Goal: Task Accomplishment & Management: Manage account settings

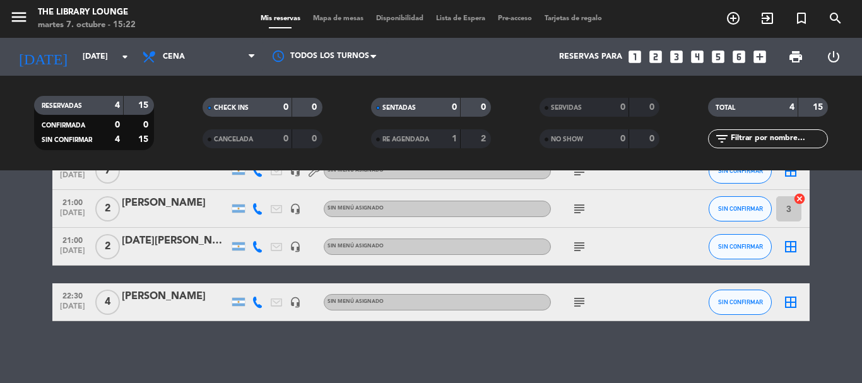
scroll to position [78, 0]
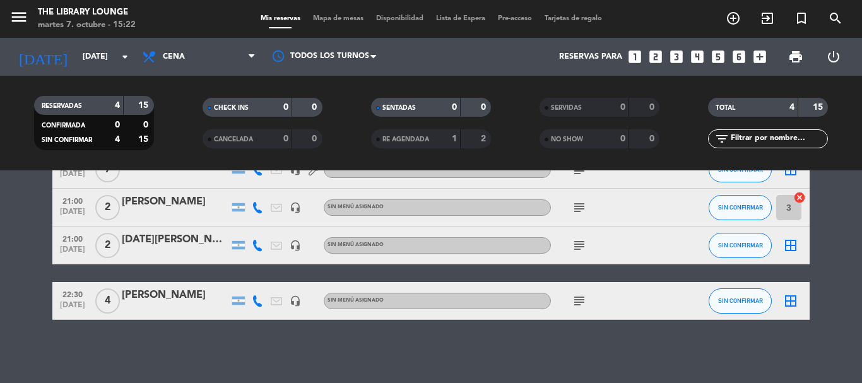
click at [319, 14] on div "Mis reservas Mapa de mesas Disponibilidad Lista de Espera Pre-acceso Tarjetas d…" at bounding box center [431, 18] width 354 height 11
drag, startPoint x: 299, startPoint y: 15, endPoint x: 324, endPoint y: 16, distance: 24.6
click at [300, 15] on span "Mis reservas" at bounding box center [280, 18] width 52 height 7
click at [326, 16] on span "Mapa de mesas" at bounding box center [338, 18] width 63 height 7
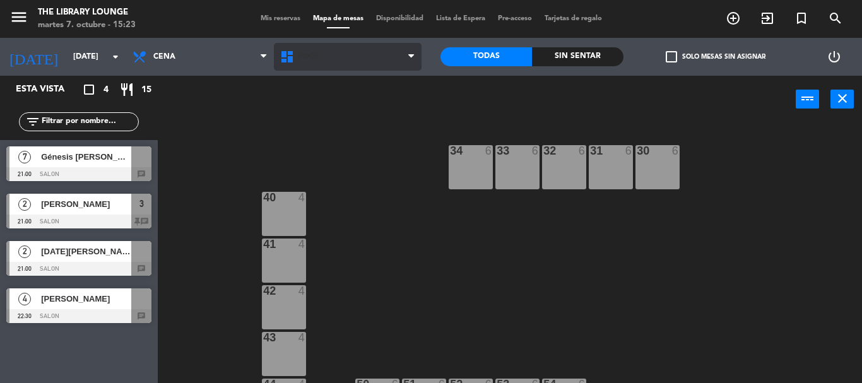
click at [334, 70] on span "POOL" at bounding box center [348, 57] width 148 height 28
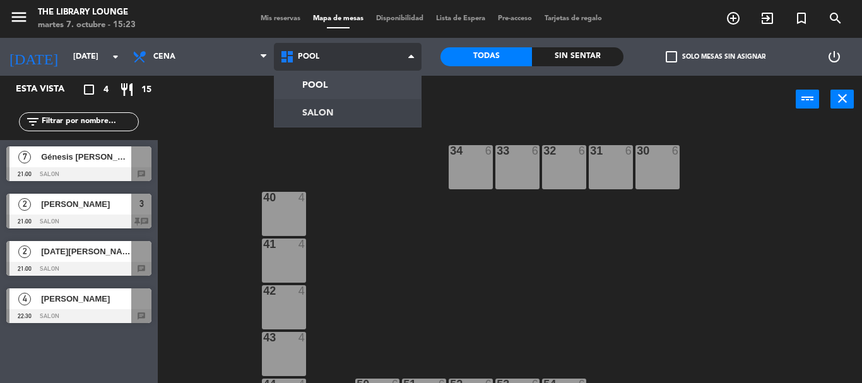
click at [333, 109] on ng-component "menu The Library Lounge [DATE] 7. octubre - 15:23 Mis reservas Mapa de mesas Di…" at bounding box center [431, 191] width 862 height 383
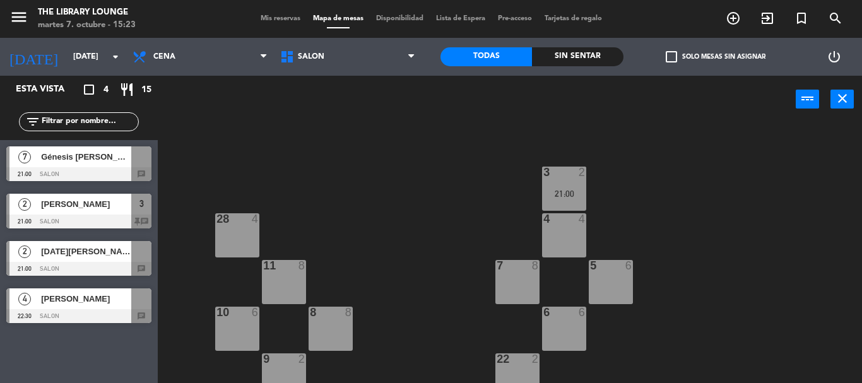
scroll to position [189, 0]
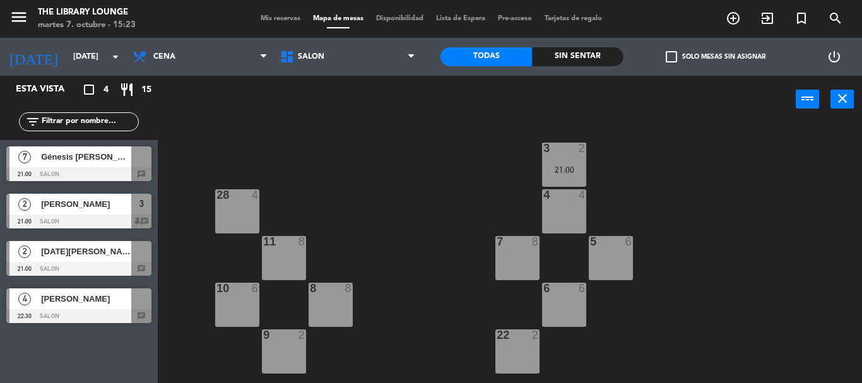
click at [564, 224] on div "4 4" at bounding box center [564, 211] width 44 height 44
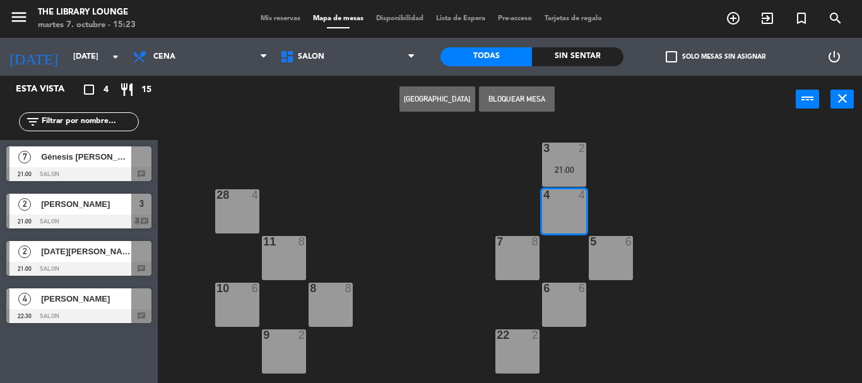
click at [459, 106] on button "[GEOGRAPHIC_DATA]" at bounding box center [438, 98] width 76 height 25
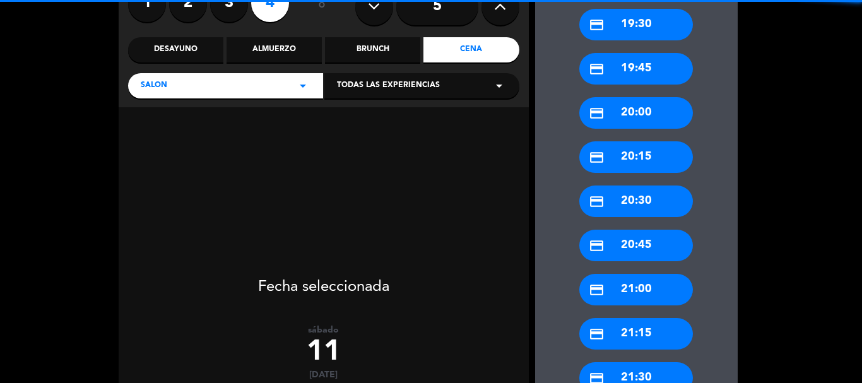
scroll to position [189, 0]
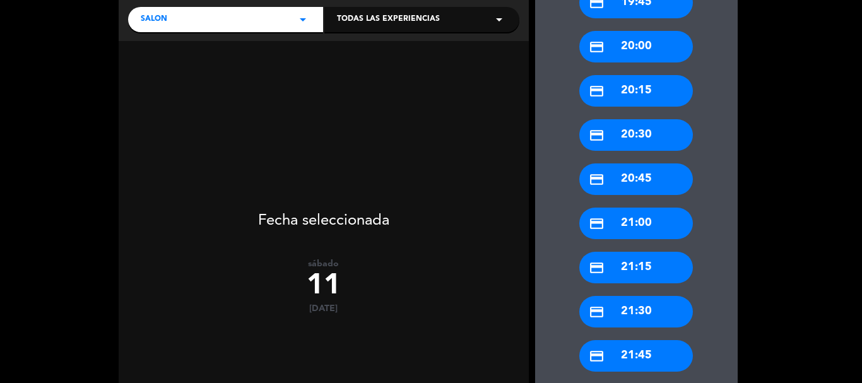
drag, startPoint x: 638, startPoint y: 309, endPoint x: 632, endPoint y: 309, distance: 6.3
click at [637, 310] on div "credit_card 21:30" at bounding box center [636, 312] width 114 height 32
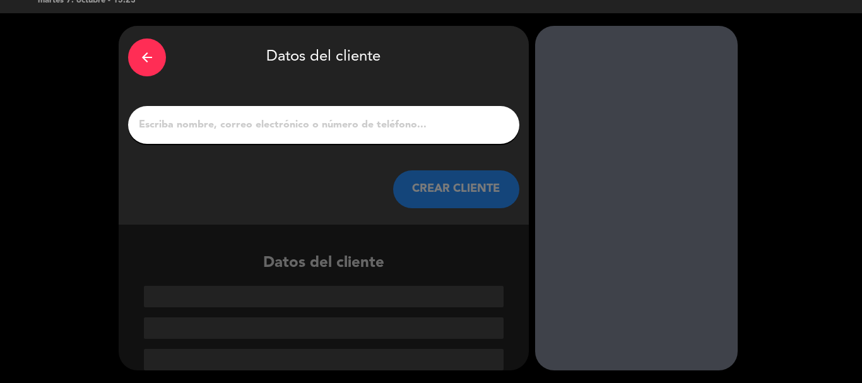
scroll to position [25, 0]
click at [304, 123] on input "1" at bounding box center [324, 125] width 372 height 18
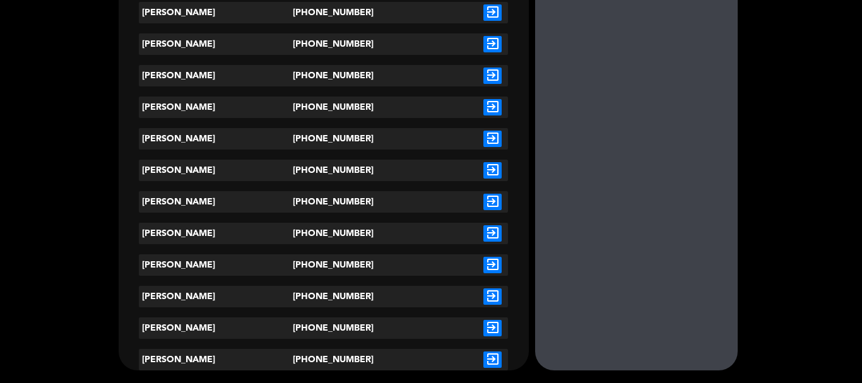
type input "[PERSON_NAME]"
click at [495, 234] on icon "exit_to_app" at bounding box center [492, 233] width 18 height 16
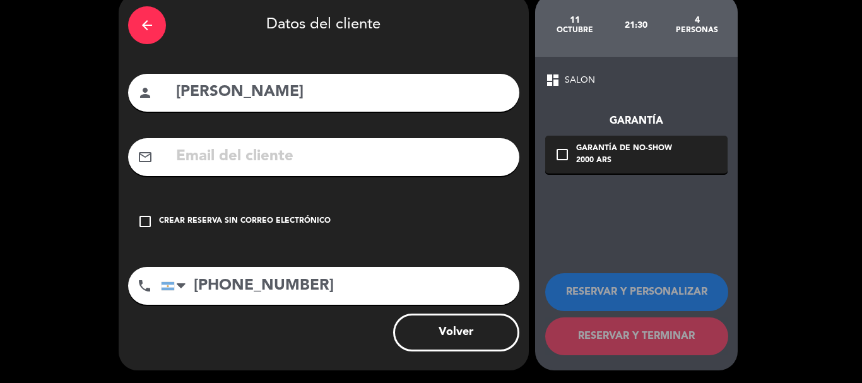
scroll to position [57, 0]
click at [292, 204] on div "check_box_outline_blank Crear reserva sin correo electrónico" at bounding box center [323, 222] width 391 height 38
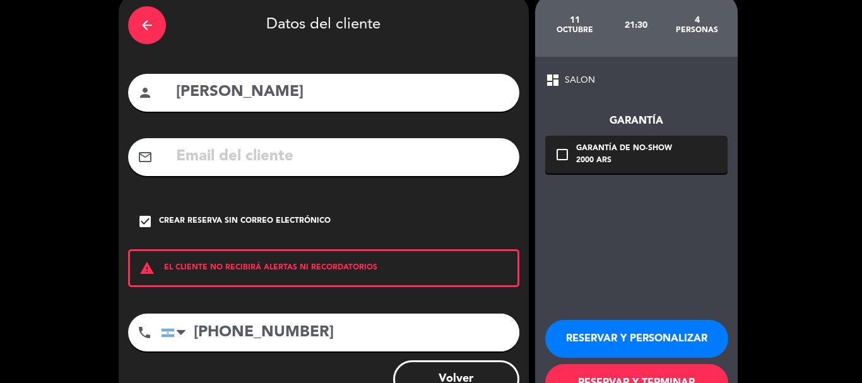
scroll to position [104, 0]
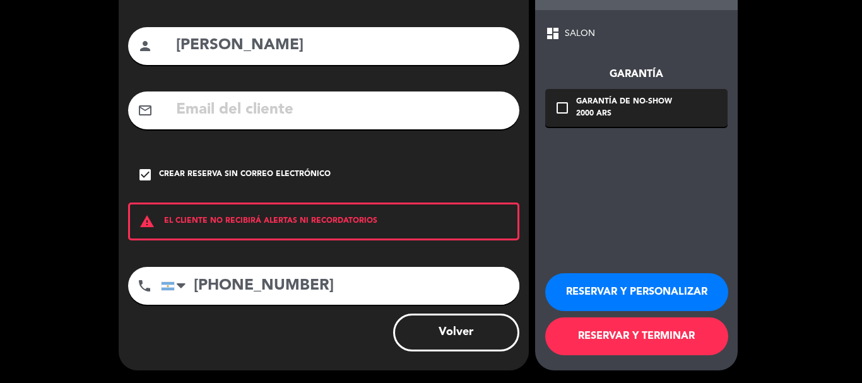
click at [653, 284] on button "RESERVAR Y PERSONALIZAR" at bounding box center [636, 292] width 183 height 38
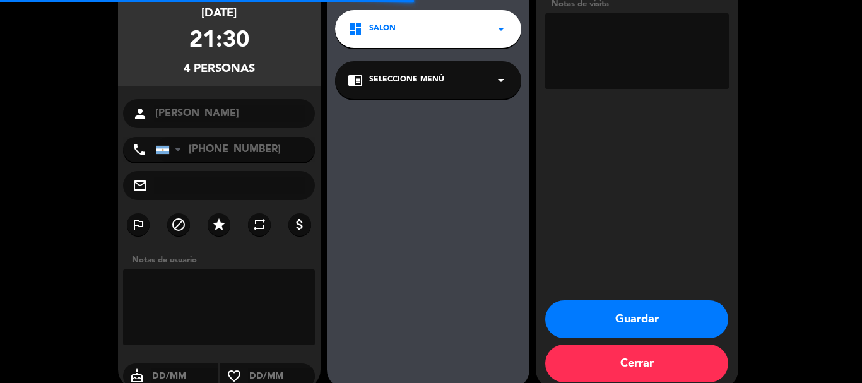
scroll to position [50, 0]
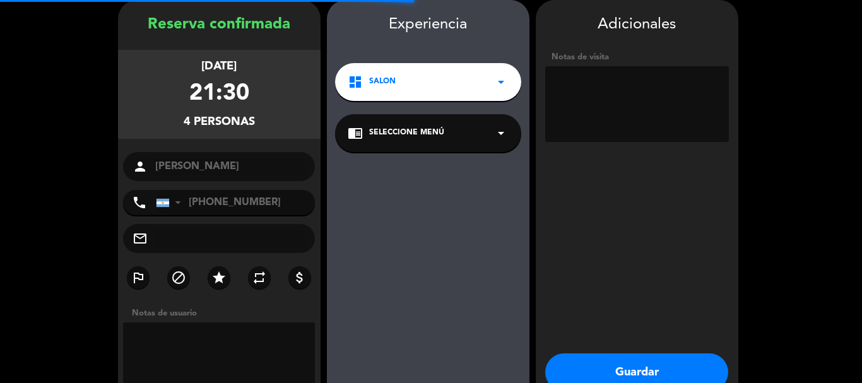
click at [613, 127] on textarea at bounding box center [637, 104] width 184 height 76
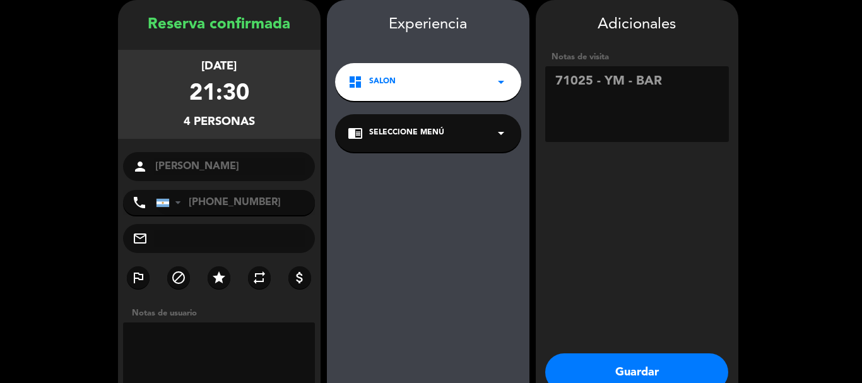
type textarea "71025 - YM - BAR"
click at [595, 369] on button "Guardar" at bounding box center [636, 372] width 183 height 38
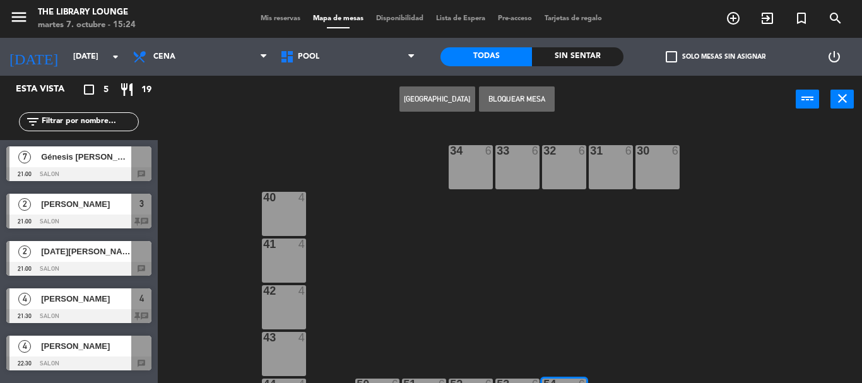
click at [24, 16] on icon "menu" at bounding box center [18, 17] width 19 height 19
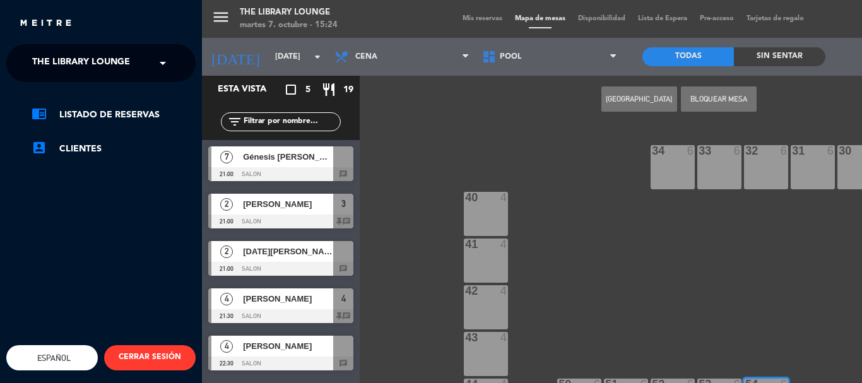
drag, startPoint x: 47, startPoint y: 52, endPoint x: 50, endPoint y: 59, distance: 7.1
click at [47, 53] on span "The Library Lounge" at bounding box center [81, 63] width 98 height 27
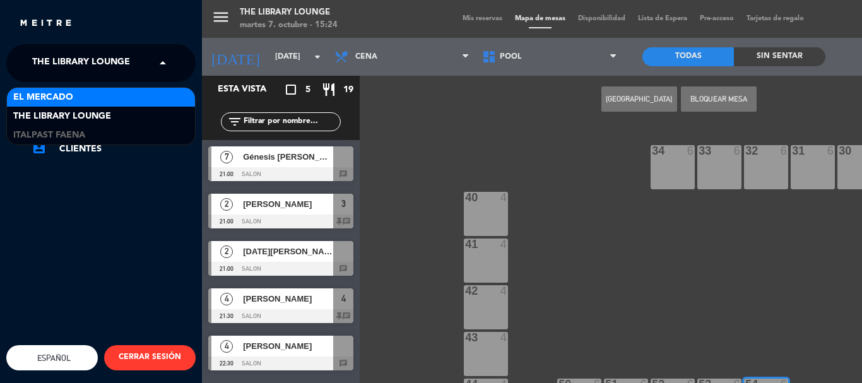
click at [52, 95] on span "El Mercado" at bounding box center [43, 97] width 60 height 15
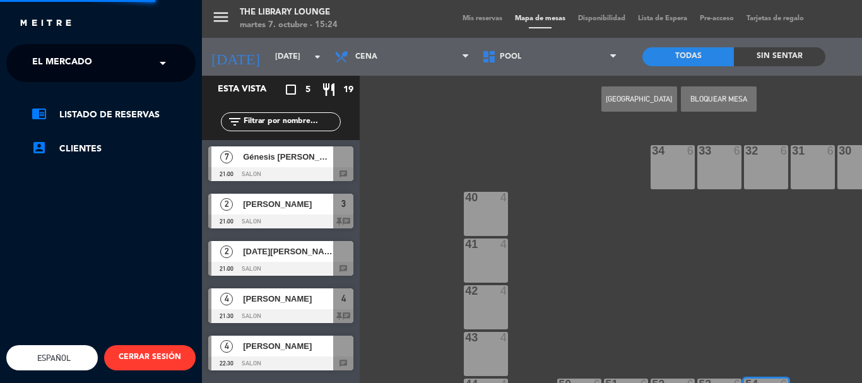
click at [621, 148] on div "menu The Library Lounge [DATE] 7. octubre - 15:24 Mis reservas Mapa de mesas Di…" at bounding box center [633, 191] width 862 height 383
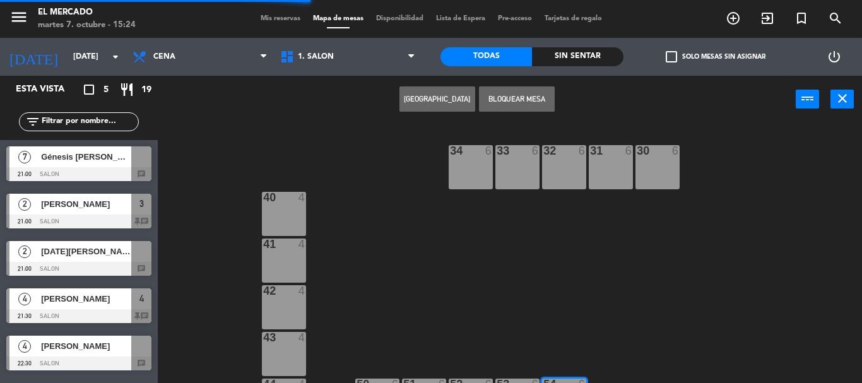
drag, startPoint x: 267, startPoint y: 11, endPoint x: 270, endPoint y: 17, distance: 6.5
click at [269, 13] on div "menu El Mercado [DATE] 7. octubre - 15:24 Mis reservas Mapa de mesas Disponibil…" at bounding box center [431, 19] width 862 height 38
click at [270, 20] on span "Mis reservas" at bounding box center [280, 18] width 52 height 7
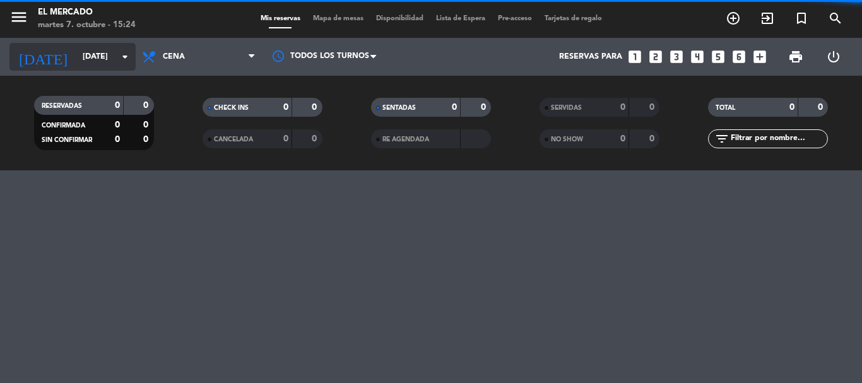
click at [103, 61] on input "[DATE]" at bounding box center [129, 56] width 107 height 21
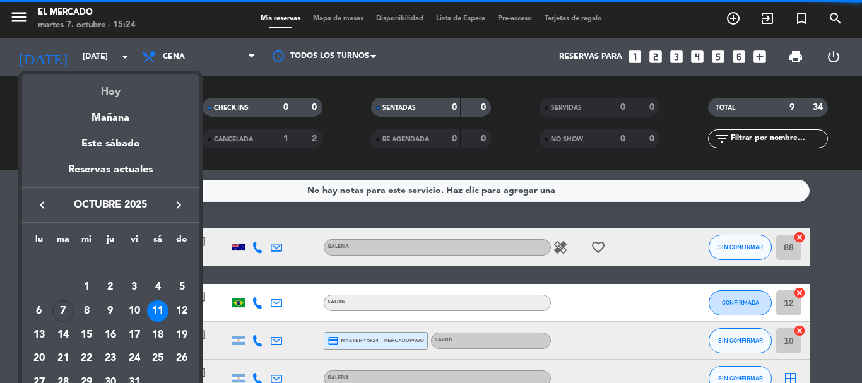
click at [109, 91] on div "Hoy" at bounding box center [110, 87] width 177 height 26
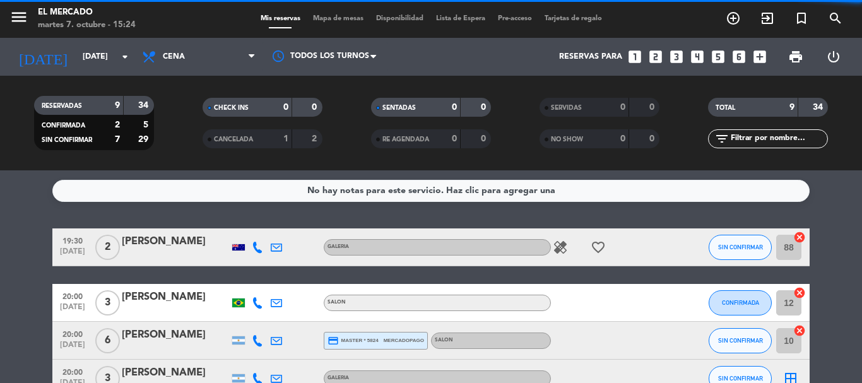
type input "[DATE]"
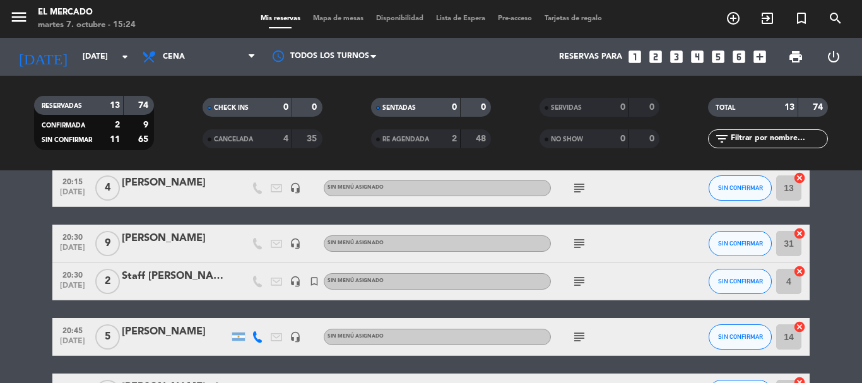
scroll to position [368, 0]
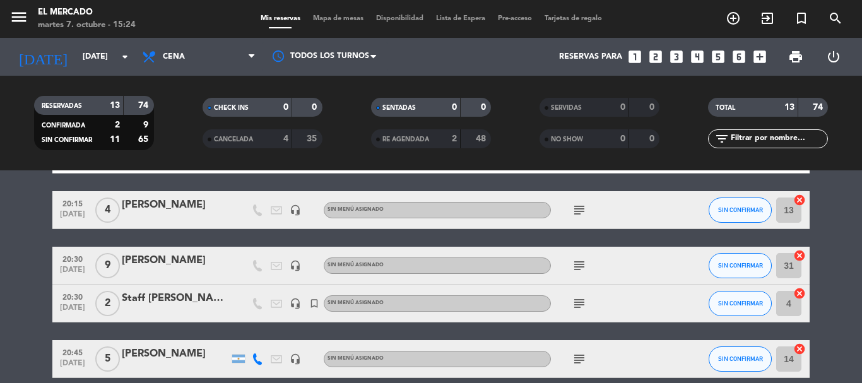
click at [586, 260] on icon "subject" at bounding box center [579, 265] width 15 height 15
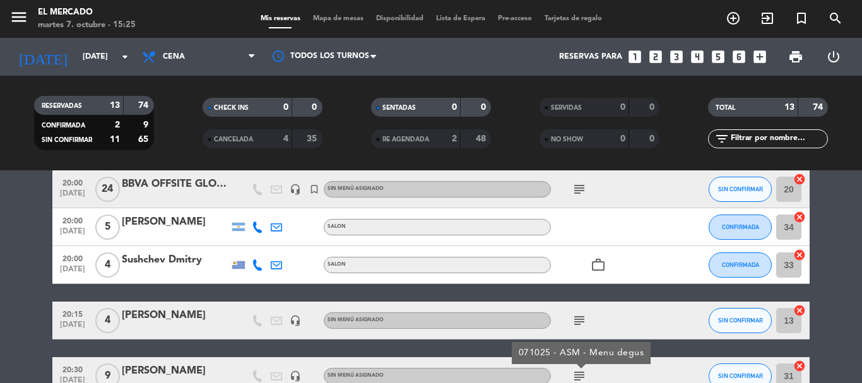
scroll to position [242, 0]
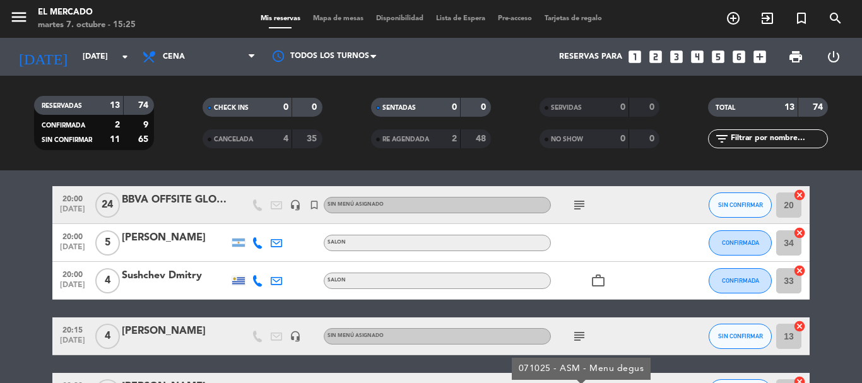
click at [576, 204] on icon "subject" at bounding box center [579, 205] width 15 height 15
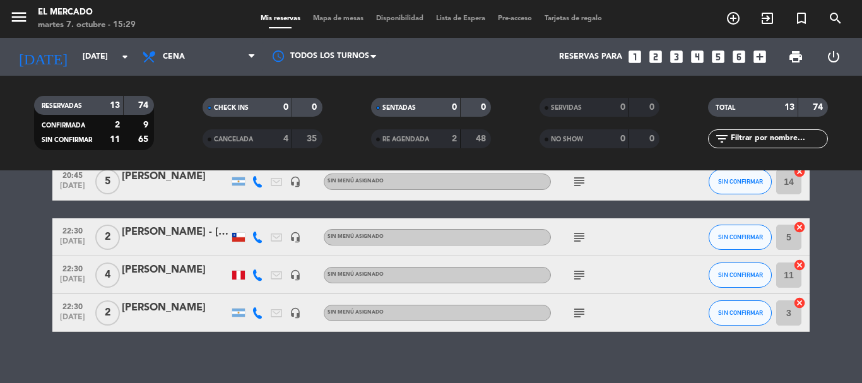
scroll to position [557, 0]
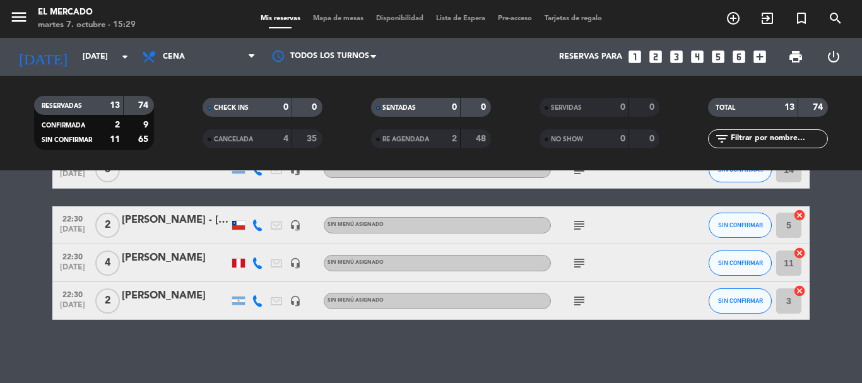
drag, startPoint x: 221, startPoint y: 345, endPoint x: 280, endPoint y: 381, distance: 68.8
click at [223, 345] on div "Ocultar nota Notas para cena info_outline NO TOMAR MAS MESAS GRANDES (+7) EN PR…" at bounding box center [431, 276] width 862 height 213
click at [548, 353] on div "Ocultar nota Notas para cena info_outline NO TOMAR MAS MESAS GRANDES (+7) EN PR…" at bounding box center [431, 276] width 862 height 213
click at [21, 11] on icon "menu" at bounding box center [18, 17] width 19 height 19
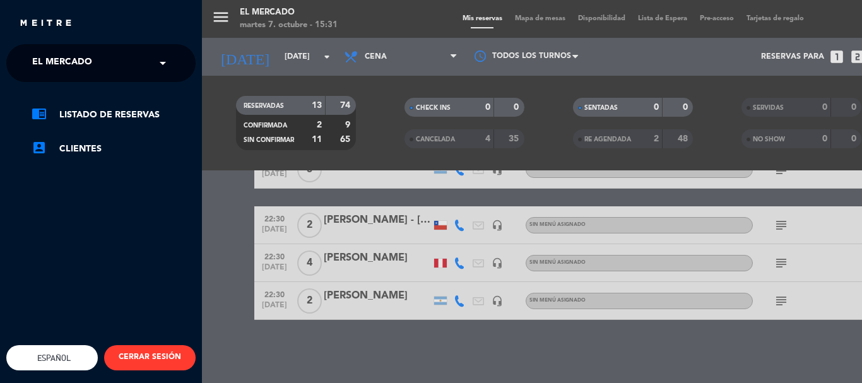
click at [47, 59] on span "El Mercado" at bounding box center [62, 63] width 60 height 27
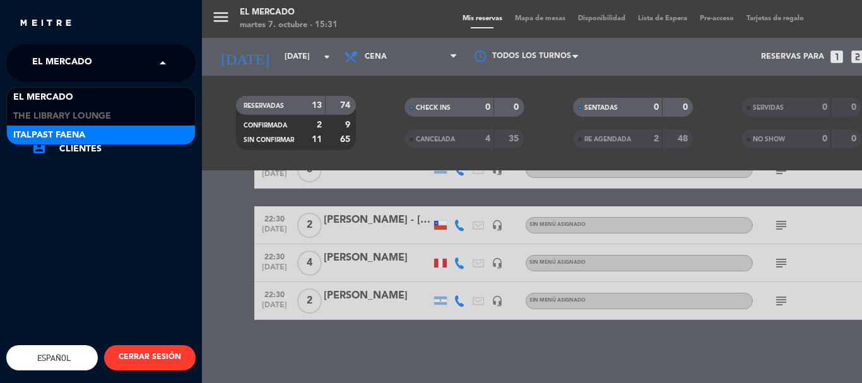
click at [90, 132] on div "Italpast Faena" at bounding box center [101, 135] width 188 height 19
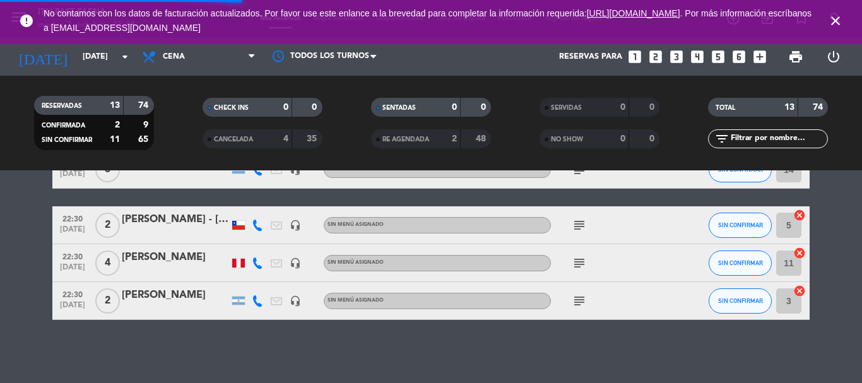
scroll to position [369, 0]
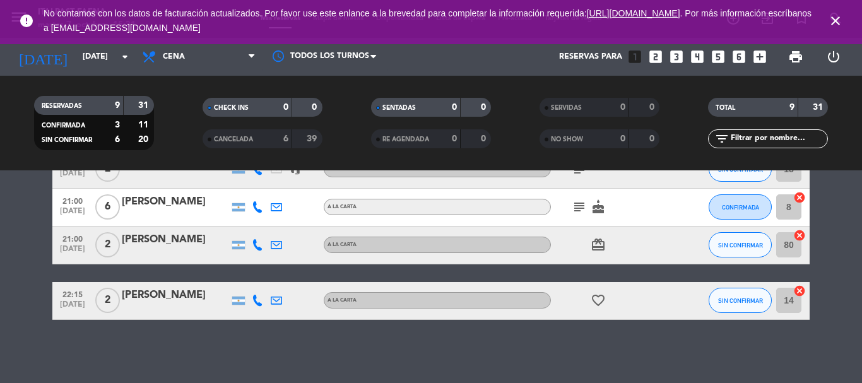
drag, startPoint x: 829, startPoint y: 18, endPoint x: 808, endPoint y: 24, distance: 21.8
click at [825, 18] on span "close" at bounding box center [836, 21] width 34 height 34
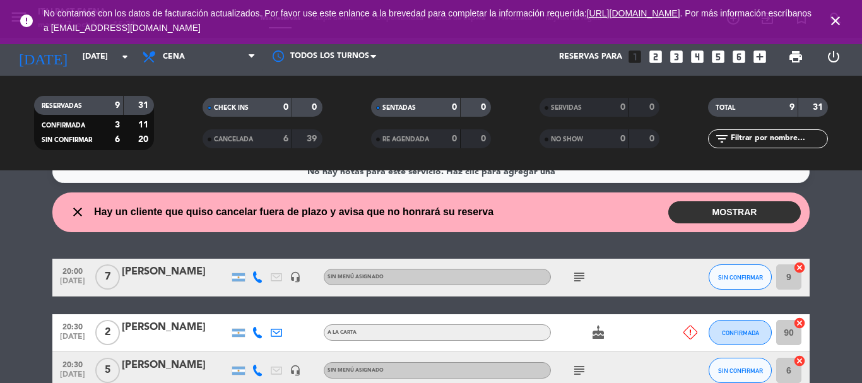
scroll to position [0, 0]
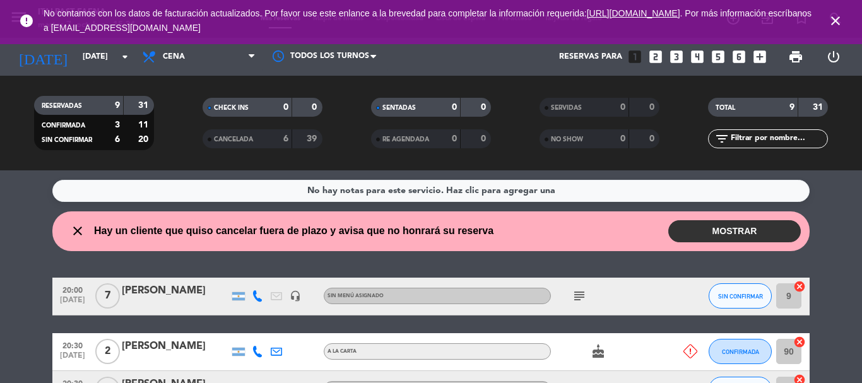
click at [256, 297] on icon at bounding box center [257, 295] width 11 height 11
click at [264, 274] on span "content_paste" at bounding box center [268, 275] width 9 height 9
click at [838, 18] on icon "close" at bounding box center [835, 20] width 15 height 15
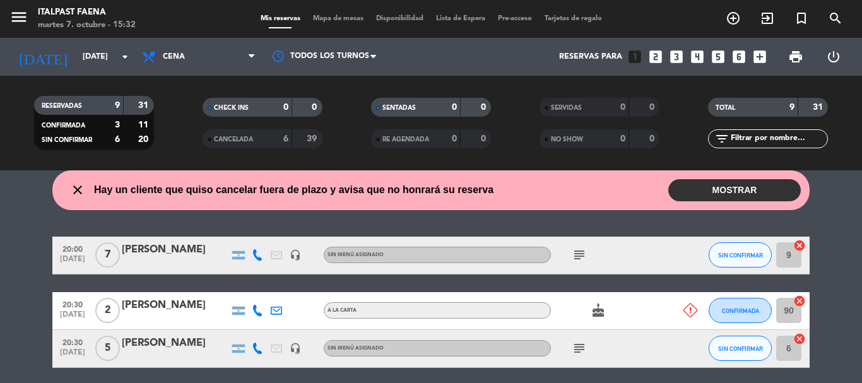
scroll to position [63, 0]
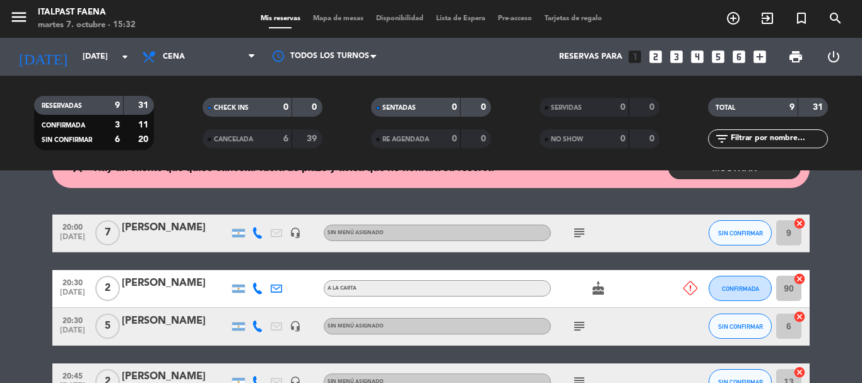
click at [263, 287] on icon at bounding box center [257, 288] width 11 height 11
click at [261, 267] on span "content_paste" at bounding box center [265, 267] width 9 height 9
drag, startPoint x: 123, startPoint y: 280, endPoint x: 198, endPoint y: 283, distance: 74.5
click at [198, 283] on div "[PERSON_NAME]" at bounding box center [175, 283] width 107 height 16
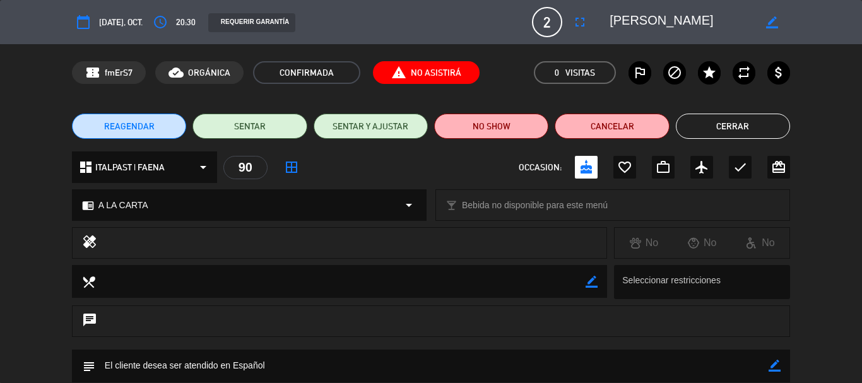
drag, startPoint x: 614, startPoint y: 19, endPoint x: 699, endPoint y: 19, distance: 85.2
click at [699, 19] on textarea at bounding box center [682, 22] width 145 height 23
click at [718, 122] on button "Cerrar" at bounding box center [733, 126] width 114 height 25
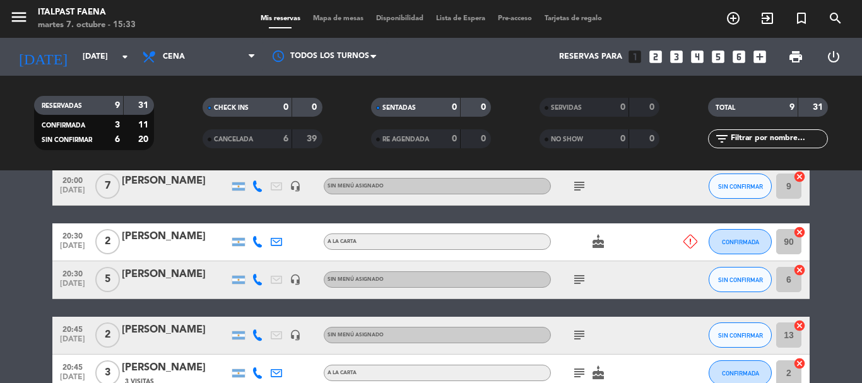
scroll to position [189, 0]
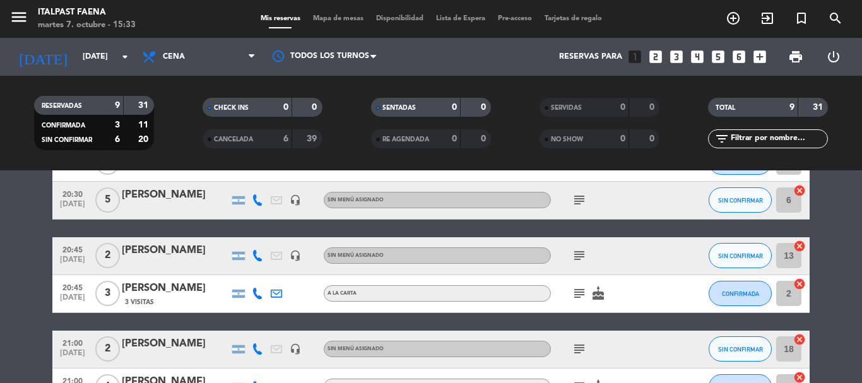
click at [257, 201] on icon at bounding box center [257, 199] width 11 height 11
click at [252, 170] on div "[PHONE_NUMBER]" at bounding box center [264, 166] width 83 height 13
click at [255, 182] on button "Copiar content_paste" at bounding box center [254, 179] width 39 height 13
drag, startPoint x: 169, startPoint y: 196, endPoint x: 174, endPoint y: 191, distance: 7.6
click at [174, 191] on div "[PERSON_NAME]" at bounding box center [175, 195] width 107 height 16
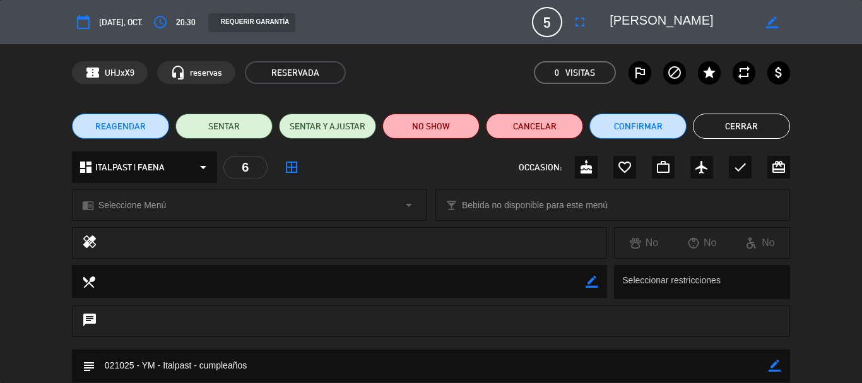
drag, startPoint x: 722, startPoint y: 17, endPoint x: 585, endPoint y: 22, distance: 137.1
click at [585, 22] on div "calendar_today [DATE], oct. access_time 20:30 REQUERIR GARANTÍA 5 [PERSON_NAME]…" at bounding box center [431, 22] width 718 height 30
click at [708, 121] on button "Cerrar" at bounding box center [741, 126] width 97 height 25
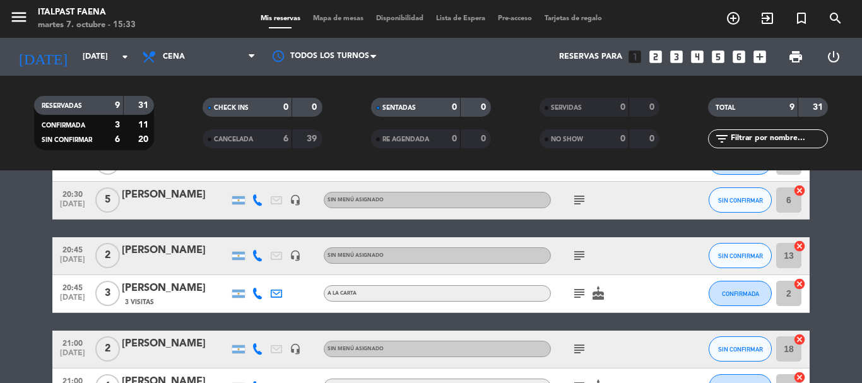
click at [261, 256] on icon at bounding box center [257, 255] width 11 height 11
click at [264, 237] on span "content_paste" at bounding box center [268, 234] width 9 height 9
click at [193, 259] on div at bounding box center [175, 264] width 107 height 10
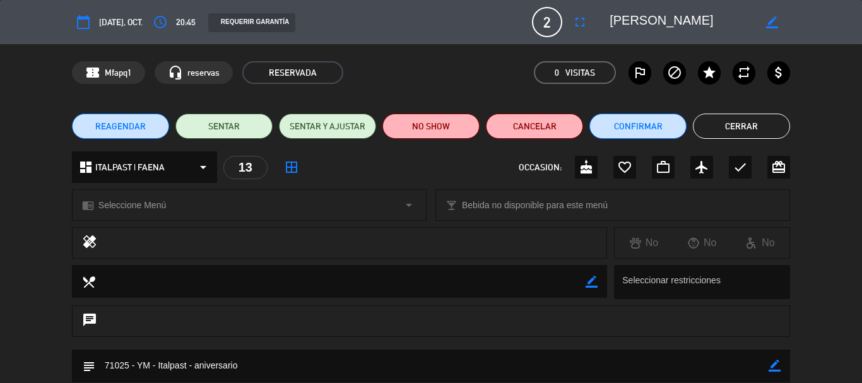
drag, startPoint x: 635, startPoint y: 20, endPoint x: 608, endPoint y: 25, distance: 27.0
click at [608, 25] on div "border_color" at bounding box center [695, 22] width 189 height 23
click at [771, 122] on button "Cerrar" at bounding box center [741, 126] width 97 height 25
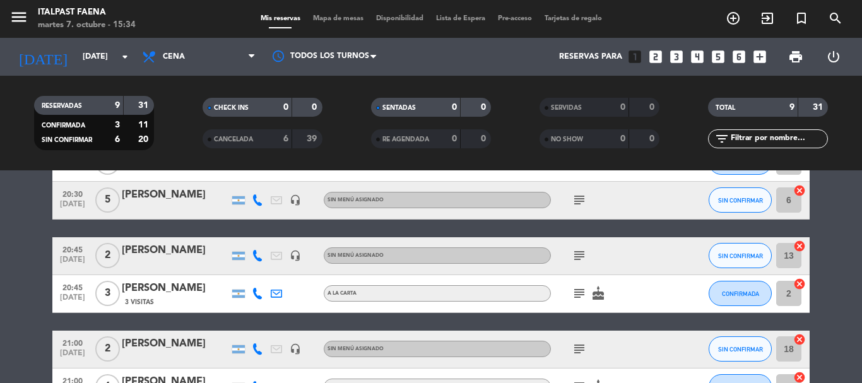
click at [256, 293] on icon at bounding box center [257, 293] width 11 height 11
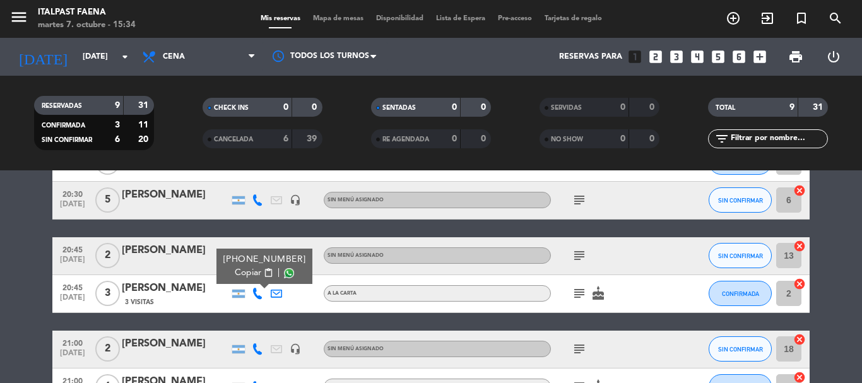
click at [264, 271] on span "content_paste" at bounding box center [268, 272] width 9 height 9
click at [196, 293] on div "[PERSON_NAME]" at bounding box center [175, 288] width 107 height 16
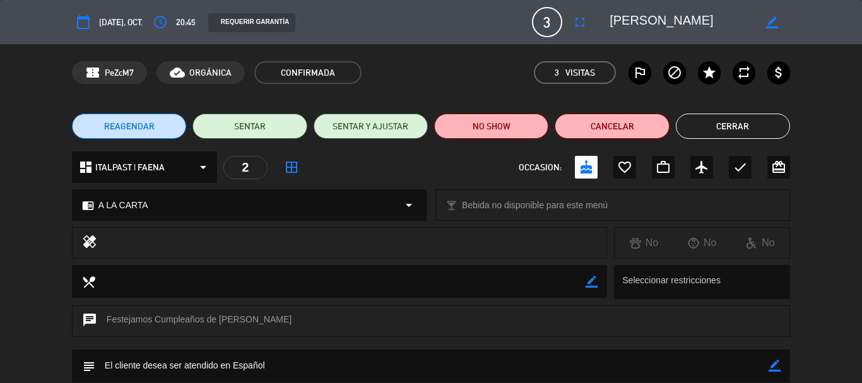
drag, startPoint x: 703, startPoint y: 19, endPoint x: 598, endPoint y: 27, distance: 105.7
click at [598, 27] on editable-input "border_color" at bounding box center [693, 22] width 196 height 23
drag, startPoint x: 747, startPoint y: 125, endPoint x: 749, endPoint y: 109, distance: 16.0
click at [747, 112] on div "REAGENDAR SENTAR SENTAR Y AJUSTAR NO SHOW Cancelar Cerrar" at bounding box center [431, 126] width 862 height 50
click at [694, 124] on button "Cerrar" at bounding box center [733, 126] width 114 height 25
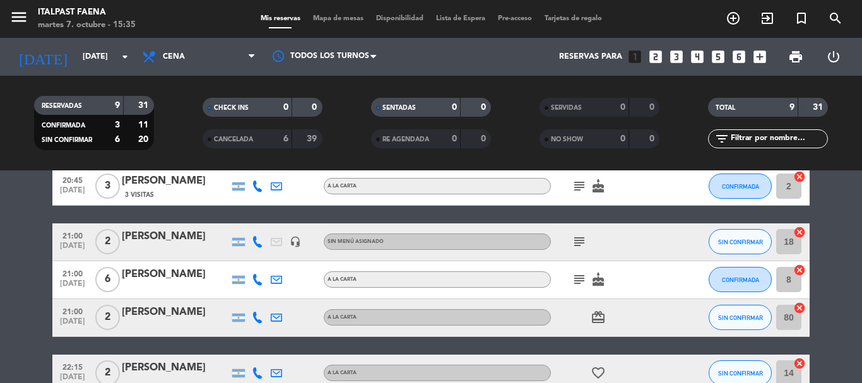
scroll to position [316, 0]
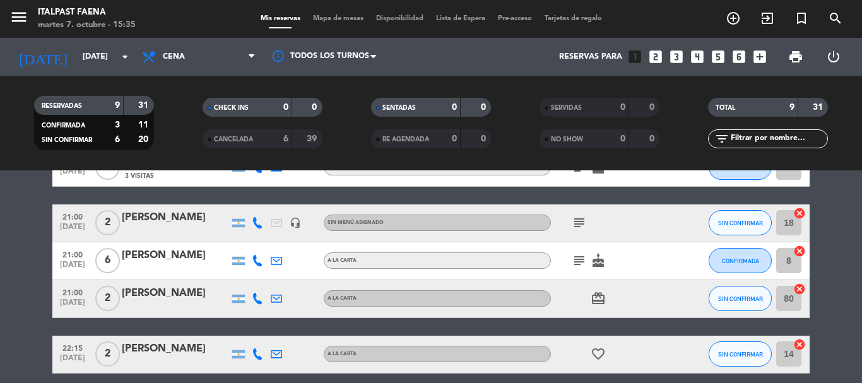
click at [257, 228] on icon at bounding box center [257, 222] width 11 height 11
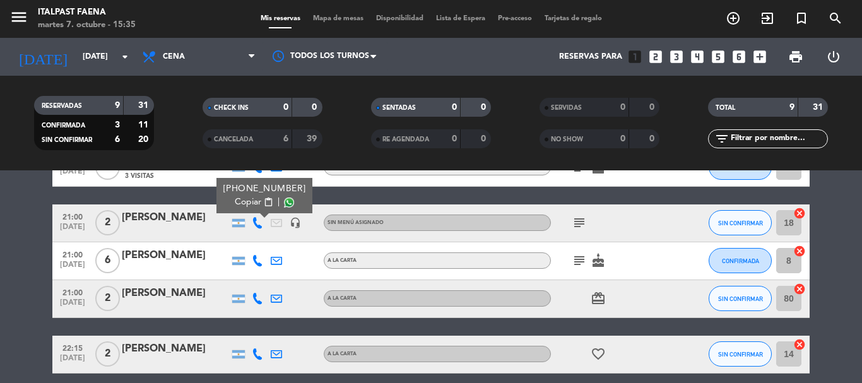
click at [264, 203] on span "content_paste" at bounding box center [268, 202] width 9 height 9
click at [198, 226] on div "[PERSON_NAME]" at bounding box center [175, 218] width 107 height 16
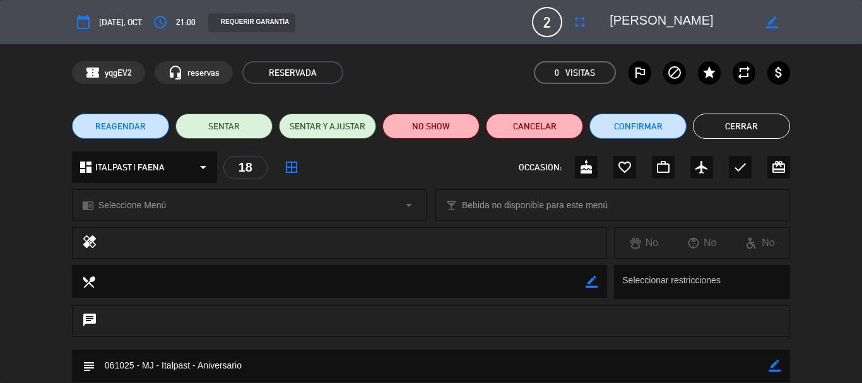
drag, startPoint x: 658, startPoint y: 24, endPoint x: 591, endPoint y: 21, distance: 66.3
click at [592, 23] on div "calendar_today [DATE], oct. access_time 21:00 REQUERIR GARANTÍA 2 [PERSON_NAME]…" at bounding box center [431, 22] width 718 height 30
click at [718, 21] on textarea at bounding box center [682, 22] width 145 height 23
drag, startPoint x: 700, startPoint y: 29, endPoint x: 586, endPoint y: 27, distance: 114.3
click at [572, 30] on div "calendar_today [DATE], oct. access_time 21:00 REQUERIR GARANTÍA 2 [PERSON_NAME]…" at bounding box center [431, 22] width 718 height 30
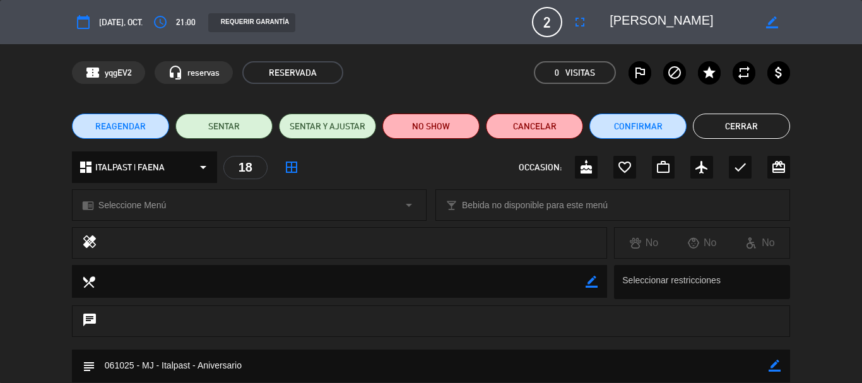
click at [733, 25] on textarea at bounding box center [682, 22] width 145 height 23
drag, startPoint x: 726, startPoint y: 22, endPoint x: 605, endPoint y: 34, distance: 121.8
click at [605, 34] on div "calendar_today [DATE], oct. access_time 21:00 REQUERIR GARANTÍA 2 [PERSON_NAME]…" at bounding box center [431, 22] width 718 height 30
drag, startPoint x: 745, startPoint y: 126, endPoint x: 607, endPoint y: 117, distance: 137.9
click at [745, 126] on button "Cerrar" at bounding box center [741, 126] width 97 height 25
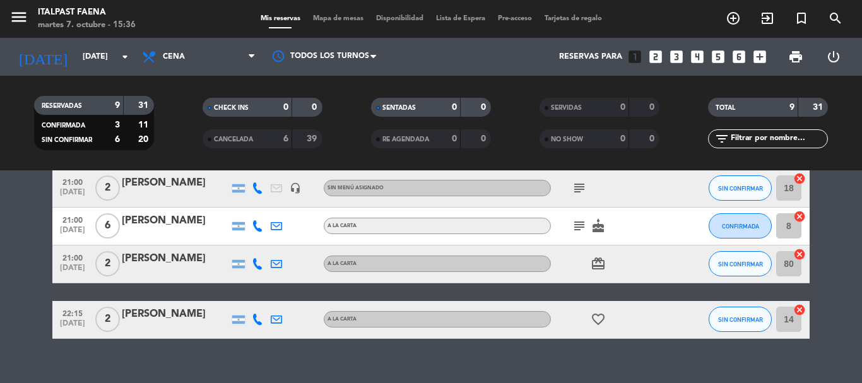
scroll to position [369, 0]
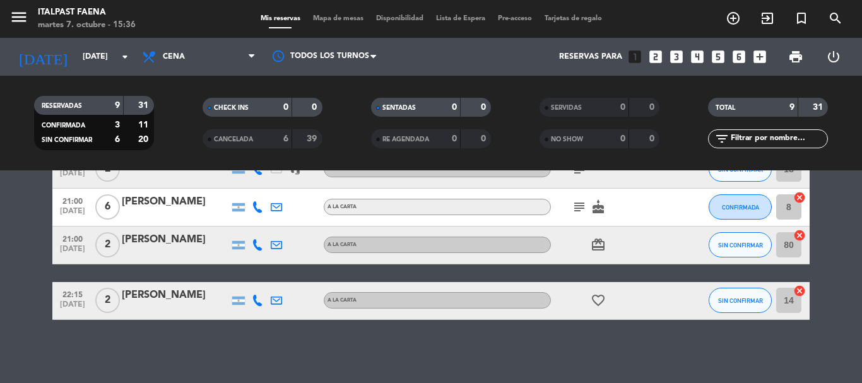
click at [258, 208] on icon at bounding box center [257, 206] width 11 height 11
click at [263, 188] on span "content_paste" at bounding box center [263, 186] width 9 height 9
click at [166, 198] on div "[PERSON_NAME]" at bounding box center [175, 202] width 107 height 16
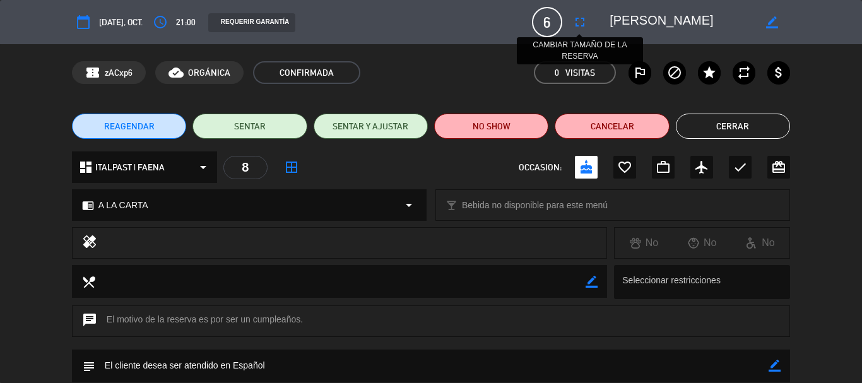
drag, startPoint x: 689, startPoint y: 19, endPoint x: 584, endPoint y: 20, distance: 104.1
click at [584, 20] on div "calendar_today [DATE], oct. access_time 21:00 REQUERIR GARANTÍA 6 [PERSON_NAME]…" at bounding box center [431, 22] width 718 height 30
click at [709, 122] on button "Cerrar" at bounding box center [733, 126] width 114 height 25
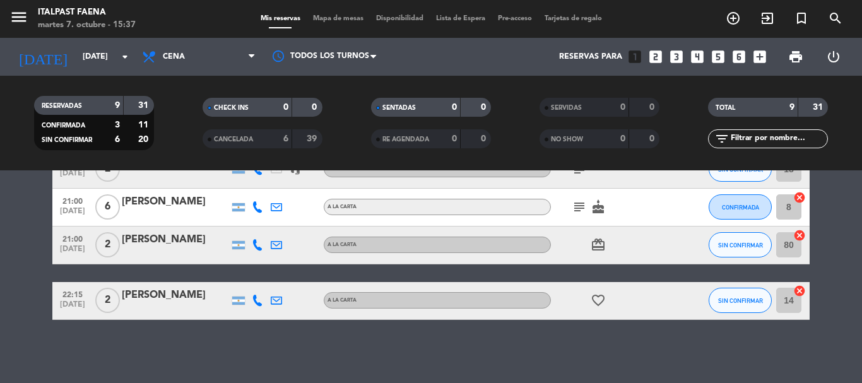
click at [192, 243] on div "[PERSON_NAME]" at bounding box center [175, 240] width 107 height 16
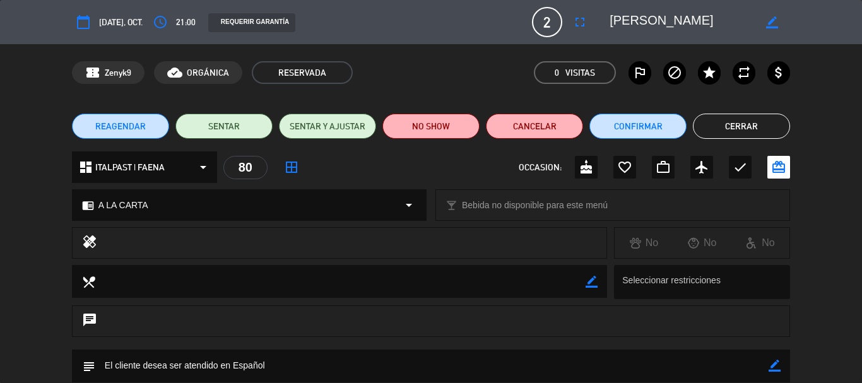
click at [745, 126] on button "Cerrar" at bounding box center [741, 126] width 97 height 25
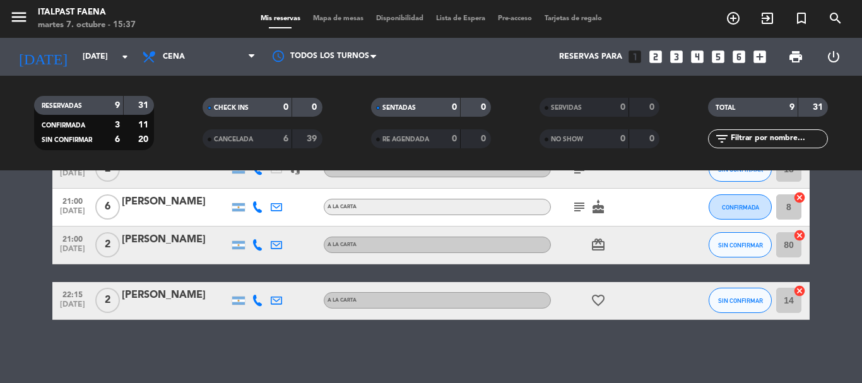
click at [257, 249] on icon at bounding box center [257, 244] width 11 height 11
click at [264, 228] on span "content_paste" at bounding box center [268, 224] width 9 height 9
click at [204, 247] on div "[PERSON_NAME]" at bounding box center [175, 240] width 107 height 16
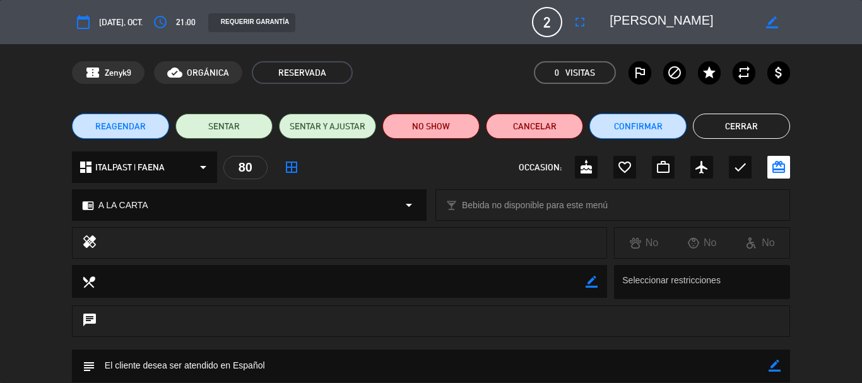
drag, startPoint x: 655, startPoint y: 18, endPoint x: 609, endPoint y: 22, distance: 46.2
click at [609, 22] on div "border_color" at bounding box center [695, 22] width 189 height 23
click at [714, 124] on button "Cerrar" at bounding box center [741, 126] width 97 height 25
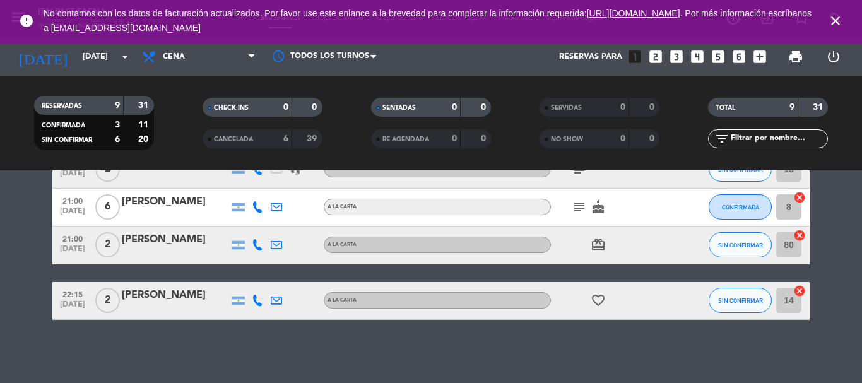
click at [254, 300] on icon at bounding box center [257, 300] width 11 height 11
click at [257, 285] on div "[PHONE_NUMBER] Copiar content_paste |" at bounding box center [264, 273] width 96 height 35
click at [257, 285] on button "Copiar content_paste" at bounding box center [254, 279] width 39 height 13
click at [196, 305] on div at bounding box center [175, 309] width 107 height 10
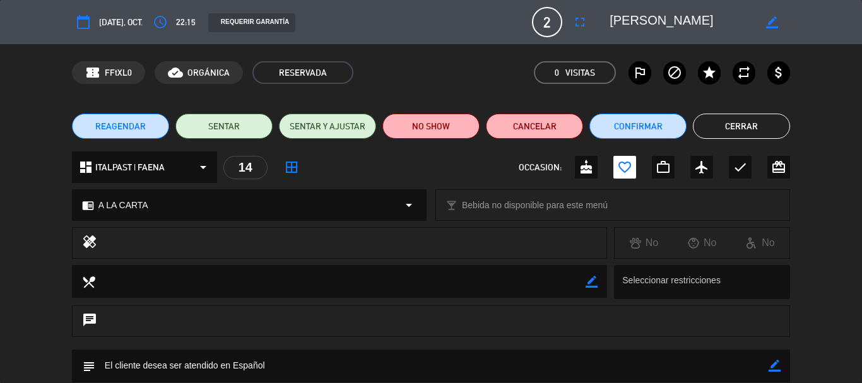
drag, startPoint x: 697, startPoint y: 20, endPoint x: 607, endPoint y: 20, distance: 89.6
click at [607, 20] on div "border_color" at bounding box center [695, 22] width 189 height 23
click at [728, 127] on button "Cerrar" at bounding box center [741, 126] width 97 height 25
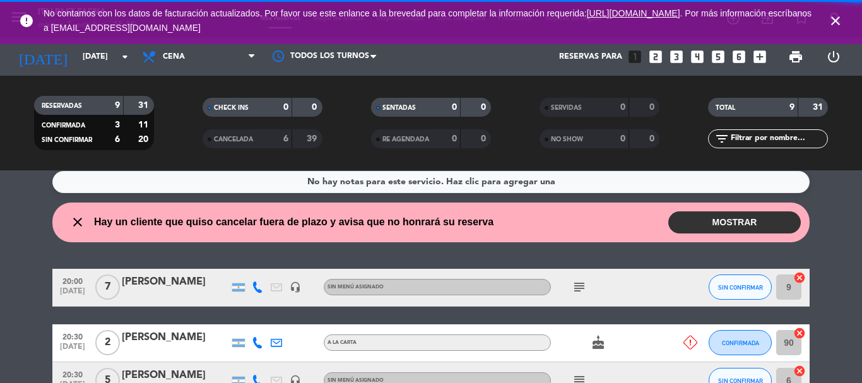
scroll to position [0, 0]
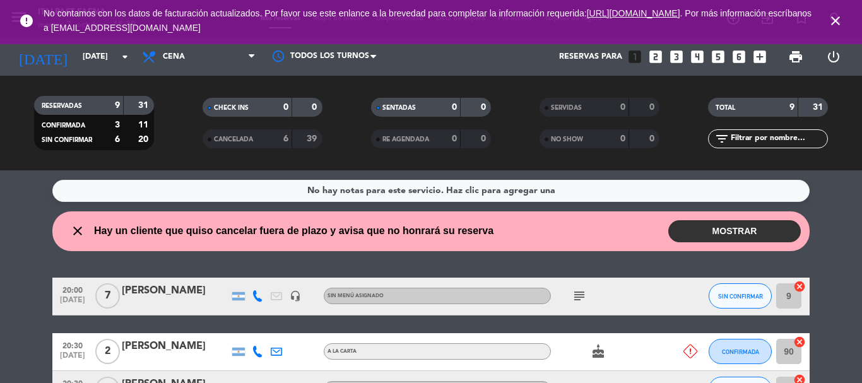
click at [147, 355] on div at bounding box center [175, 360] width 107 height 10
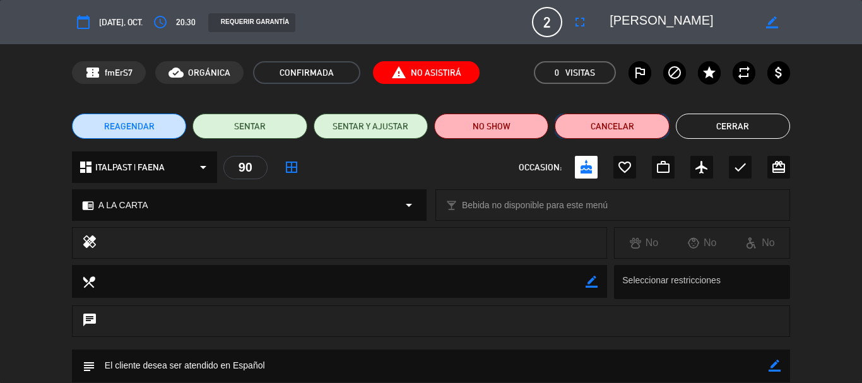
click at [601, 125] on button "Cancelar" at bounding box center [612, 126] width 114 height 25
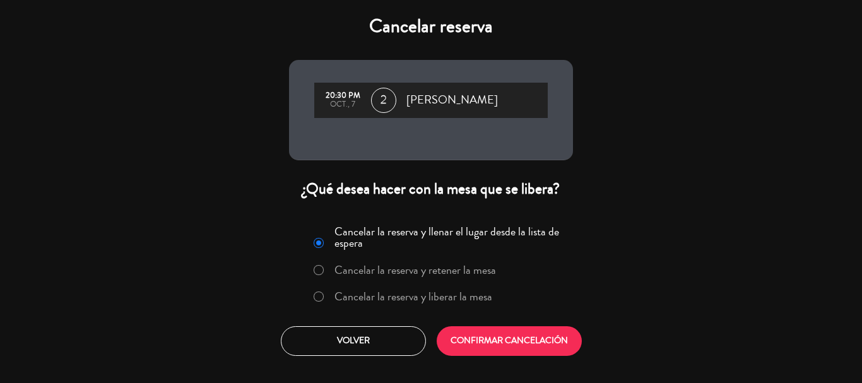
click at [442, 296] on label "Cancelar la reserva y liberar la mesa" at bounding box center [414, 296] width 158 height 11
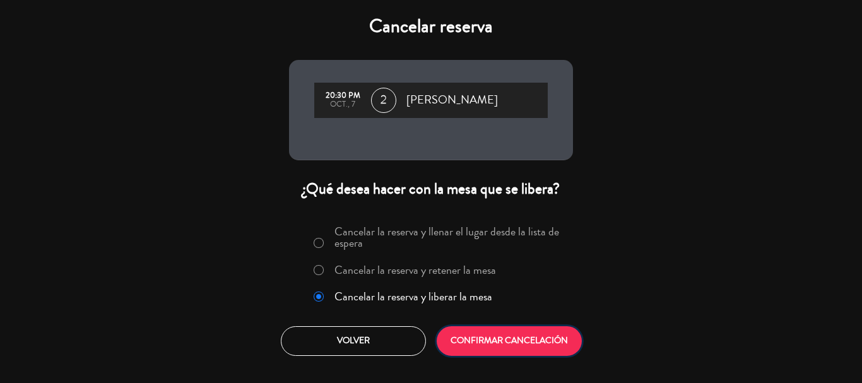
click at [476, 335] on button "CONFIRMAR CANCELACIÓN" at bounding box center [509, 341] width 145 height 30
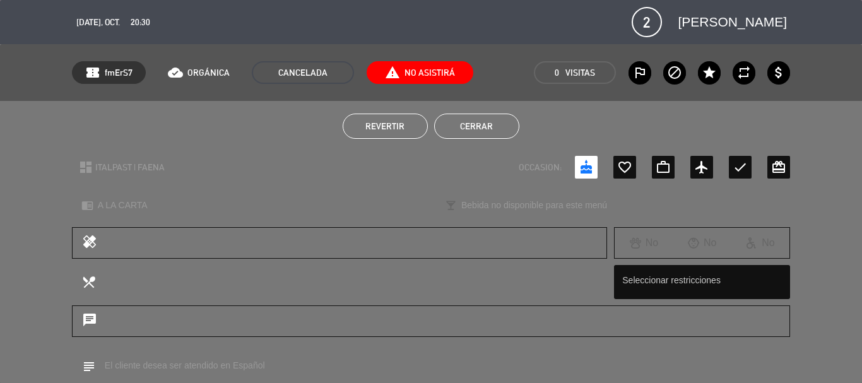
click at [477, 122] on button "Cerrar" at bounding box center [476, 126] width 85 height 25
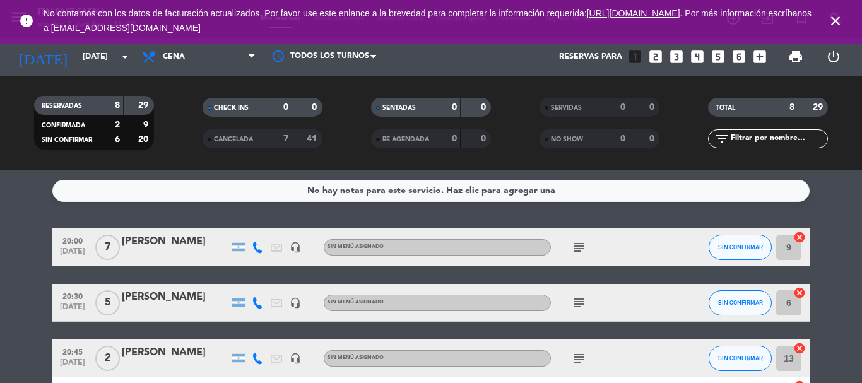
click at [830, 23] on icon "close" at bounding box center [835, 20] width 15 height 15
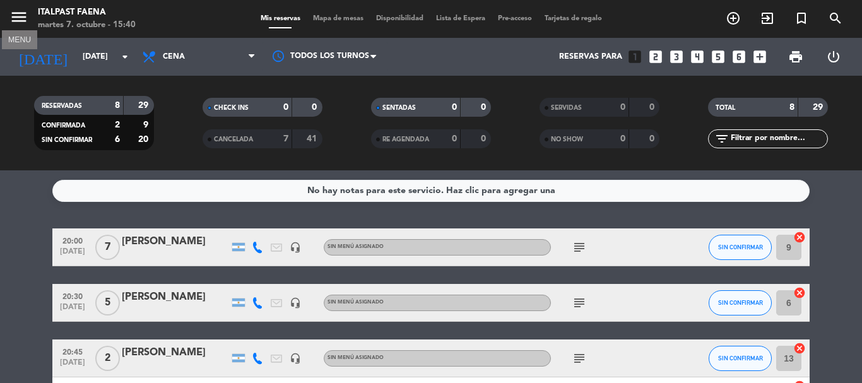
click at [11, 19] on icon "menu" at bounding box center [18, 17] width 19 height 19
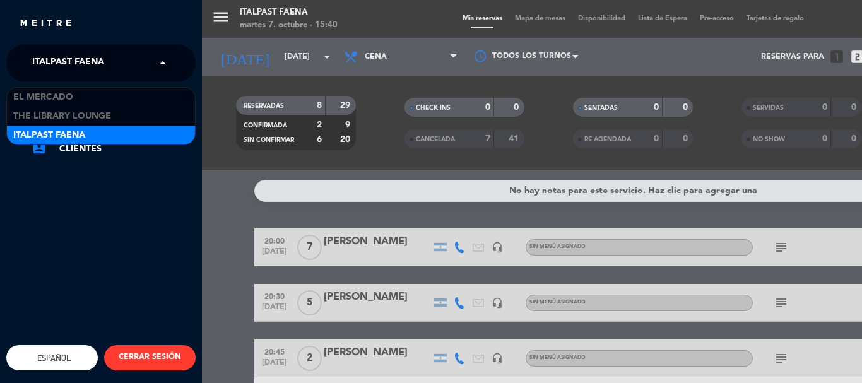
click at [106, 62] on div "× Italpast Faena" at bounding box center [75, 63] width 96 height 27
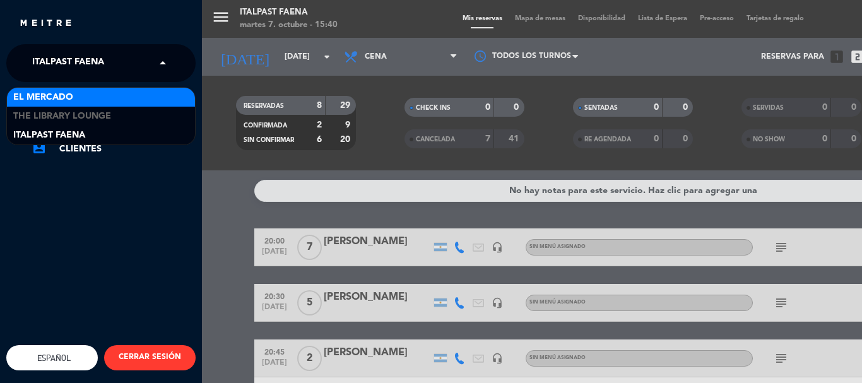
click at [90, 96] on div "El Mercado" at bounding box center [101, 97] width 188 height 19
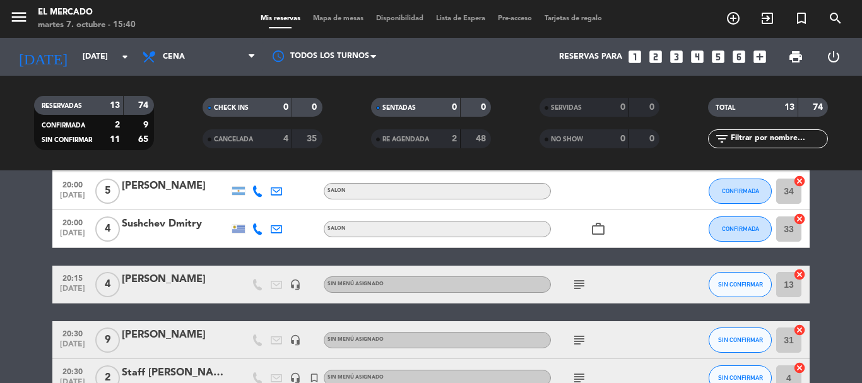
scroll to position [316, 0]
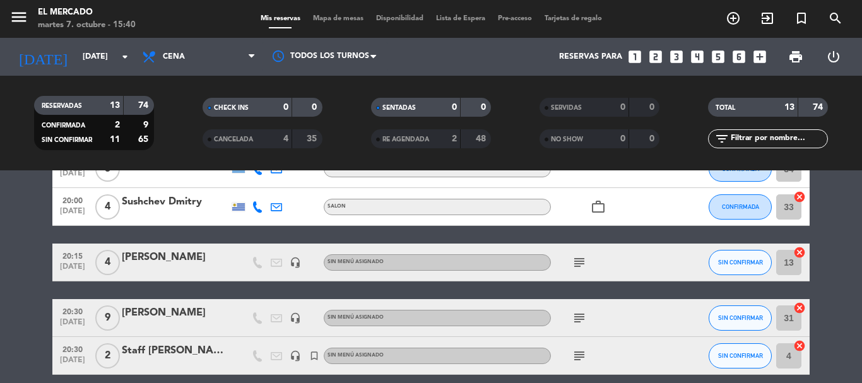
drag, startPoint x: 580, startPoint y: 318, endPoint x: 572, endPoint y: 317, distance: 7.6
click at [580, 317] on icon "subject" at bounding box center [579, 318] width 15 height 15
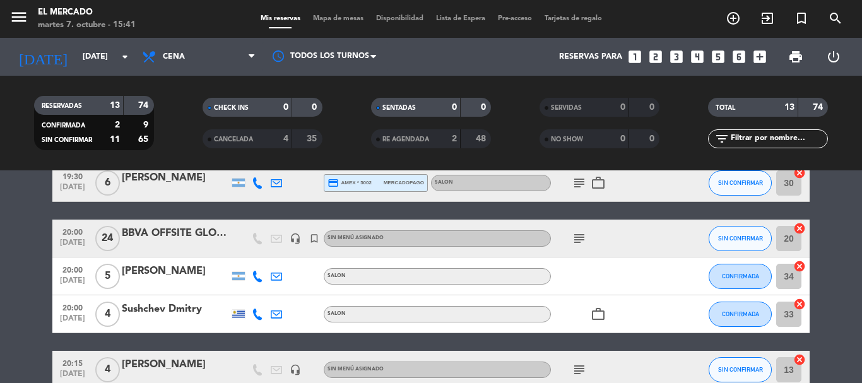
scroll to position [189, 0]
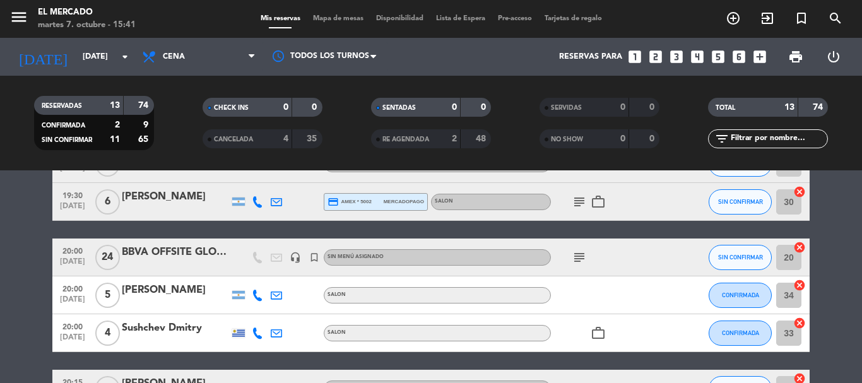
click at [146, 264] on div at bounding box center [175, 266] width 107 height 10
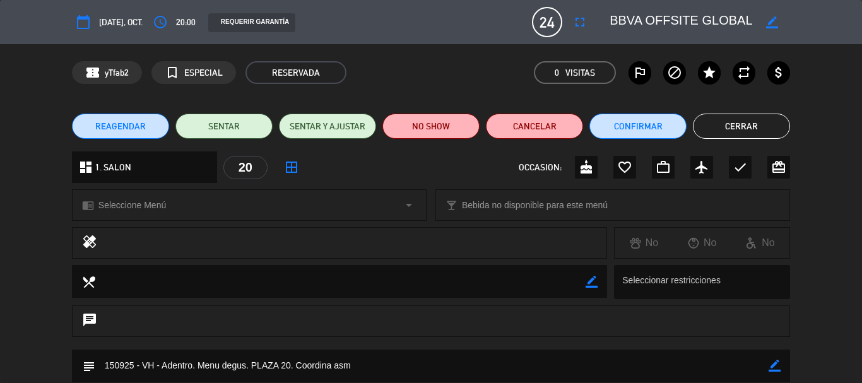
click at [179, 20] on span "20:00" at bounding box center [186, 22] width 20 height 15
click at [167, 26] on icon "access_time" at bounding box center [160, 22] width 15 height 15
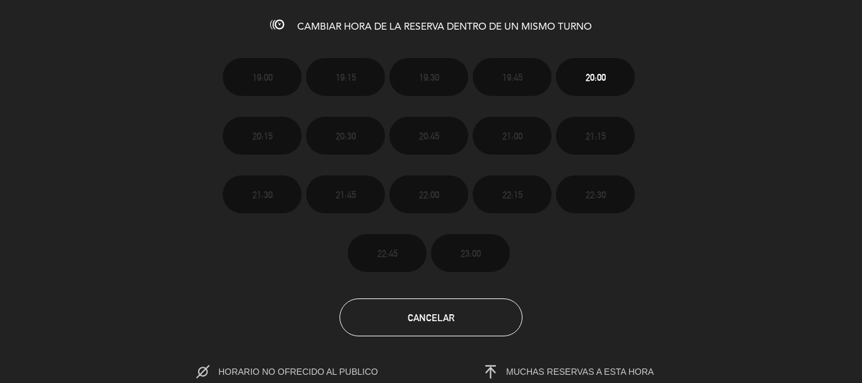
click at [425, 294] on section "19:00 19:15 19:30 19:45 20:00 20:15 20:30 20:45 21:00 21:15 21:30 21:45 22:00 2…" at bounding box center [431, 209] width 862 height 344
drag, startPoint x: 435, startPoint y: 312, endPoint x: 553, endPoint y: 253, distance: 131.8
click at [436, 312] on span "Cancelar" at bounding box center [431, 317] width 47 height 11
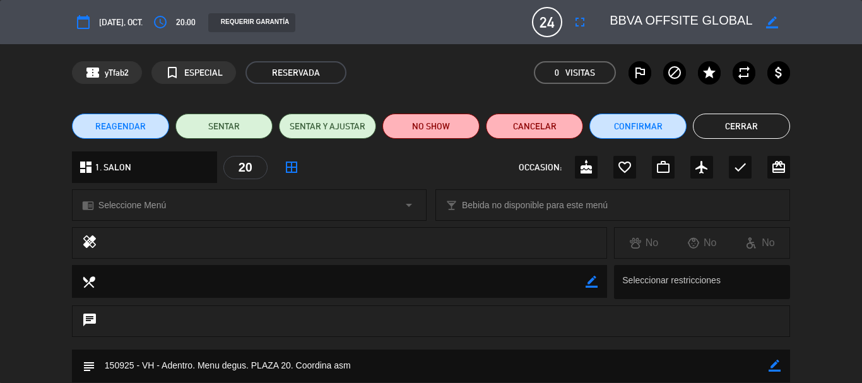
click at [769, 20] on icon "border_color" at bounding box center [772, 22] width 12 height 12
click at [611, 20] on textarea at bounding box center [682, 22] width 145 height 23
type textarea "20:30 BBVA OFFSITE GLOBAL"
click at [769, 25] on icon at bounding box center [772, 22] width 12 height 12
click at [700, 126] on button "Cerrar" at bounding box center [741, 126] width 97 height 25
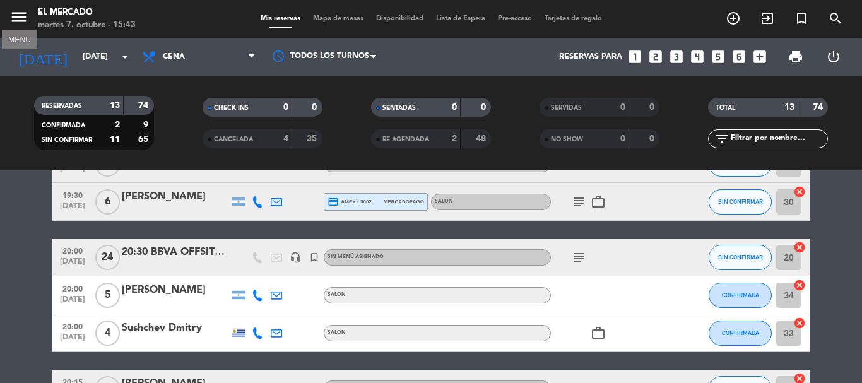
click at [23, 19] on icon "menu" at bounding box center [18, 17] width 19 height 19
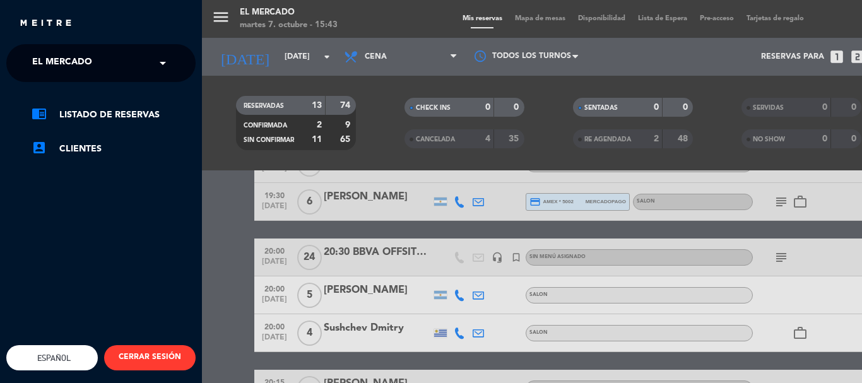
click at [42, 61] on span "El Mercado" at bounding box center [62, 63] width 60 height 27
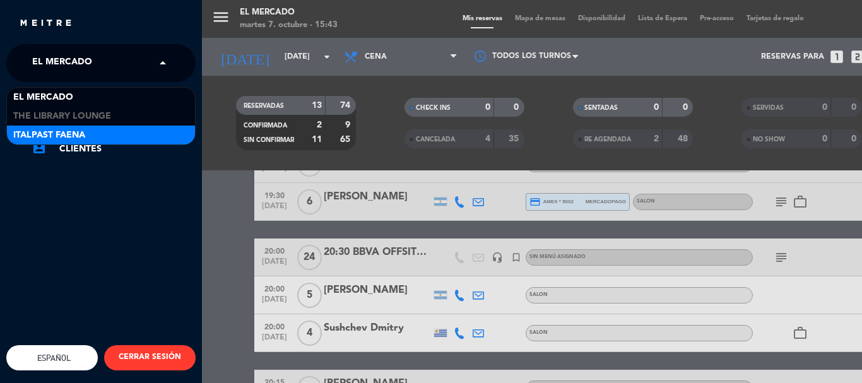
click at [87, 127] on div "Italpast Faena" at bounding box center [101, 135] width 188 height 19
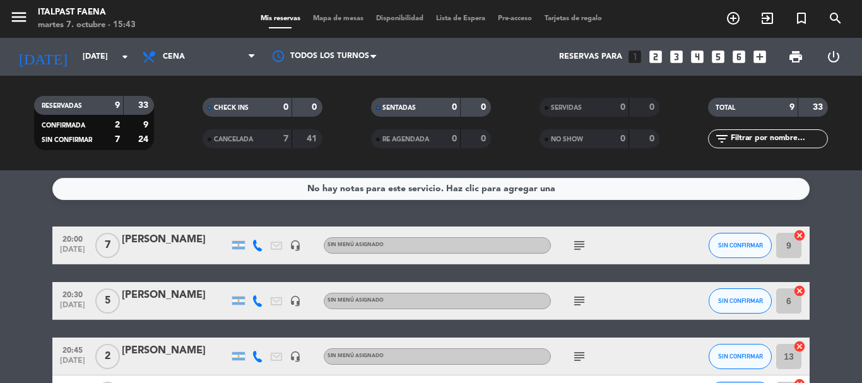
scroll to position [0, 0]
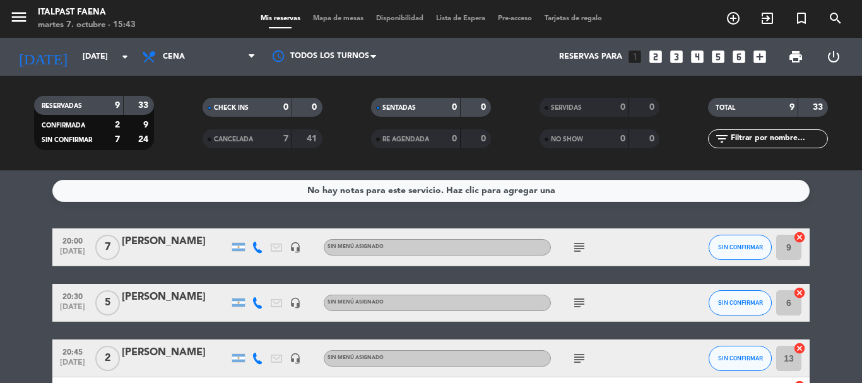
click at [573, 246] on icon "subject" at bounding box center [579, 247] width 15 height 15
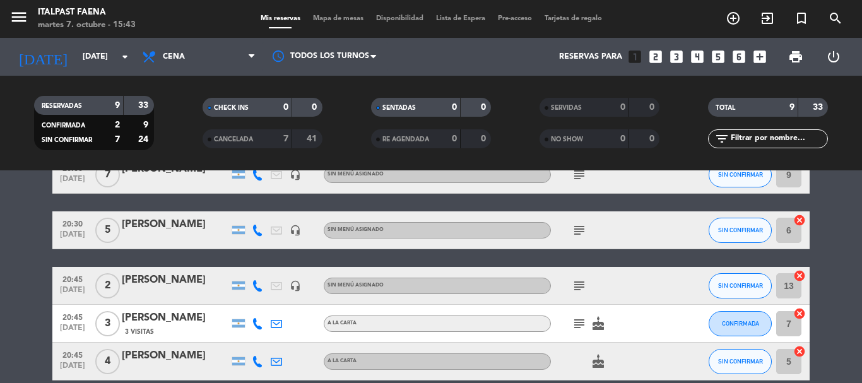
scroll to position [126, 0]
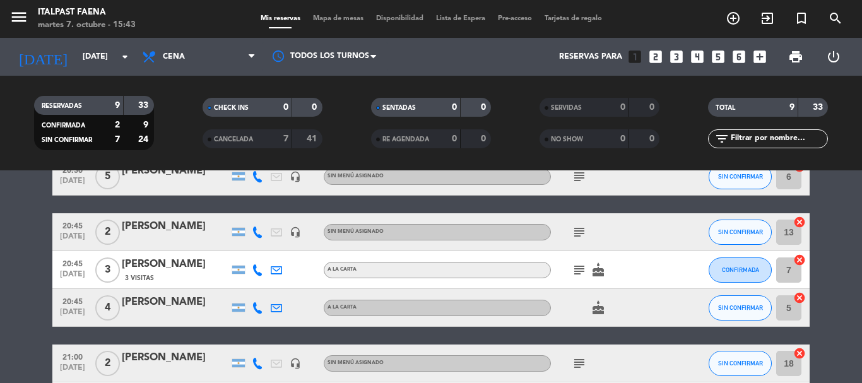
click at [581, 228] on icon "subject" at bounding box center [579, 232] width 15 height 15
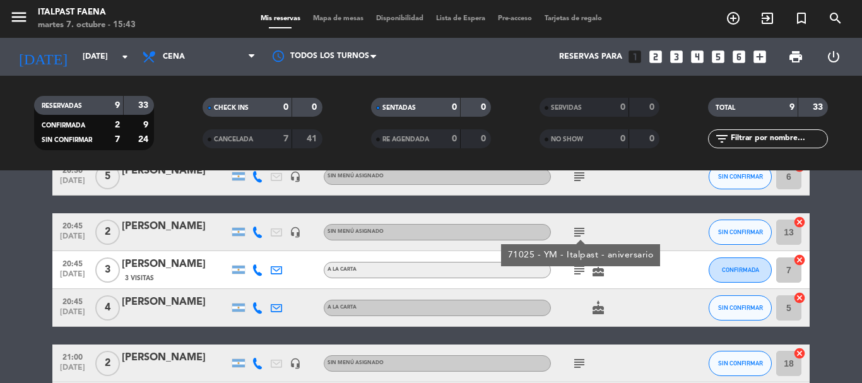
click at [581, 228] on icon "subject" at bounding box center [579, 232] width 15 height 15
